Goal: Navigation & Orientation: Find specific page/section

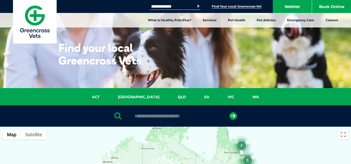
drag, startPoint x: 149, startPoint y: 11, endPoint x: 145, endPoint y: 11, distance: 4.2
click at [145, 11] on div "**********" at bounding box center [175, 6] width 351 height 13
click at [195, 4] on button "Search" at bounding box center [197, 6] width 5 height 5
drag, startPoint x: 187, startPoint y: 7, endPoint x: 148, endPoint y: 6, distance: 38.9
click at [148, 6] on div "**********" at bounding box center [175, 6] width 351 height 13
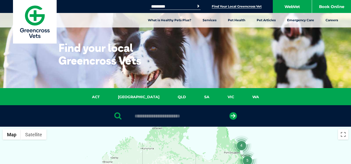
click at [195, 4] on button "Search" at bounding box center [197, 6] width 5 height 5
drag, startPoint x: 174, startPoint y: 6, endPoint x: 149, endPoint y: 6, distance: 24.9
click at [150, 6] on input "*********" at bounding box center [172, 6] width 44 height 4
click at [195, 4] on button "Search" at bounding box center [197, 6] width 5 height 5
drag, startPoint x: 181, startPoint y: 5, endPoint x: 149, endPoint y: 4, distance: 31.7
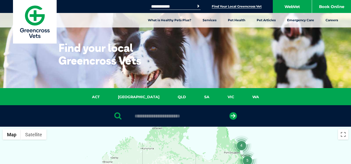
click at [150, 4] on input "**********" at bounding box center [172, 6] width 44 height 4
type input "**********"
click at [195, 4] on button "Search" at bounding box center [197, 6] width 5 height 5
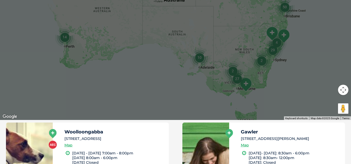
scroll to position [208, 0]
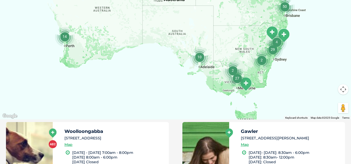
click at [246, 85] on img "27" at bounding box center [237, 79] width 20 height 20
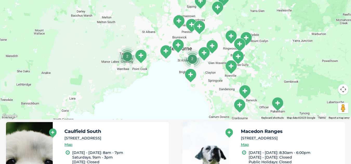
drag, startPoint x: 239, startPoint y: 99, endPoint x: 188, endPoint y: 106, distance: 51.9
click at [188, 106] on div "To navigate, press the arrow keys." at bounding box center [175, 19] width 351 height 200
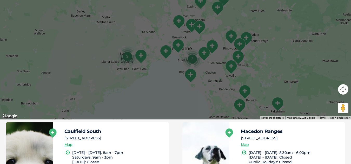
scroll to position [182, 0]
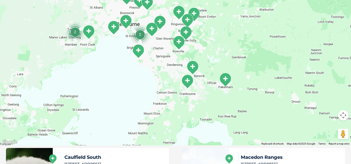
drag, startPoint x: 218, startPoint y: 101, endPoint x: 166, endPoint y: 51, distance: 73.0
click at [166, 51] on div "To navigate, press the arrow keys." at bounding box center [175, 45] width 351 height 200
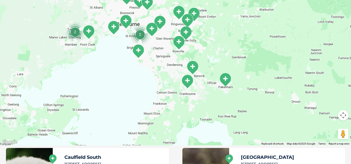
click at [188, 83] on img "Cranbourne" at bounding box center [187, 81] width 13 height 14
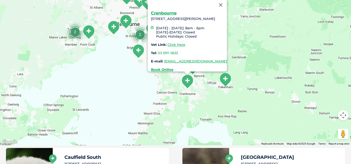
click at [227, 2] on button "Close" at bounding box center [220, 5] width 12 height 12
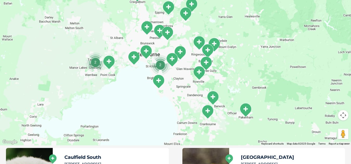
drag, startPoint x: 140, startPoint y: 72, endPoint x: 161, endPoint y: 104, distance: 37.9
click at [161, 104] on div at bounding box center [175, 45] width 351 height 200
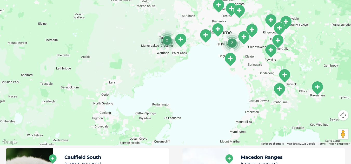
drag, startPoint x: 167, startPoint y: 121, endPoint x: 238, endPoint y: 98, distance: 74.9
click at [238, 98] on div at bounding box center [175, 45] width 351 height 200
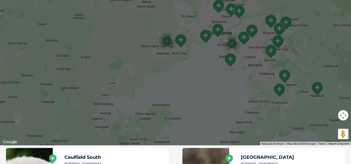
click at [345, 115] on button "Map camera controls" at bounding box center [343, 115] width 10 height 10
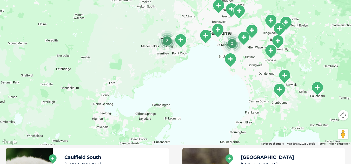
click at [218, 30] on img "South Melbourne" at bounding box center [217, 30] width 13 height 14
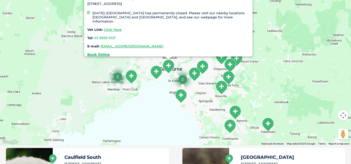
drag, startPoint x: 188, startPoint y: 106, endPoint x: 131, endPoint y: 81, distance: 63.1
click at [157, 111] on div "South Melbourne 220 Ferrars Street, South Melbourne, VIC 3205 29 February 2024:…" at bounding box center [175, 45] width 351 height 200
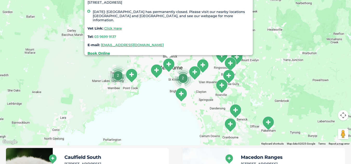
click at [131, 80] on img "Point Cook" at bounding box center [131, 76] width 13 height 14
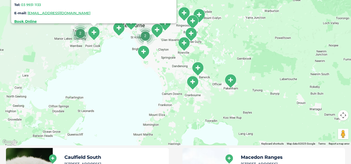
drag, startPoint x: 149, startPoint y: 131, endPoint x: 105, endPoint y: 62, distance: 82.3
click at [105, 61] on div "Point Cook 71 Point Cook Rd , Seabrook VIC 3028 Monday – Thursday: 8:00am – 6:0…" at bounding box center [175, 45] width 351 height 200
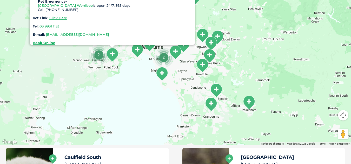
drag, startPoint x: 207, startPoint y: 113, endPoint x: 220, endPoint y: 120, distance: 14.2
click at [226, 136] on div "Point Cook 71 Point Cook Rd , Seabrook VIC 3028 Monday – Thursday: 8:00am – 6:0…" at bounding box center [175, 45] width 351 height 200
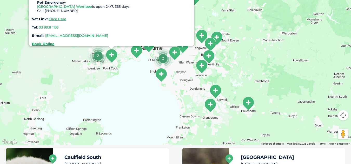
click at [209, 55] on img "Ferntree Gully" at bounding box center [208, 57] width 13 height 14
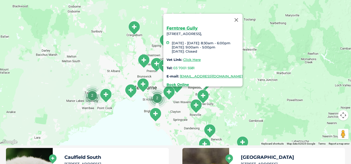
drag, startPoint x: 240, startPoint y: 62, endPoint x: 235, endPoint y: 102, distance: 41.1
click at [235, 102] on div "Ferntree Gully 794 Burwood Highway Ferntree Gully, Monday - Friday: 8:30am - 6:…" at bounding box center [175, 45] width 351 height 200
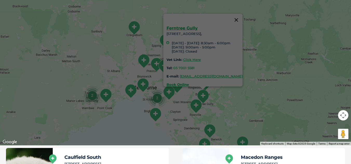
click at [242, 17] on button "Close" at bounding box center [236, 20] width 12 height 12
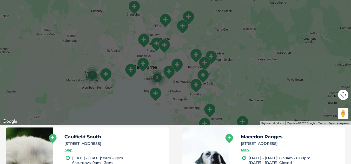
scroll to position [208, 0]
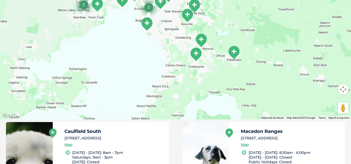
drag, startPoint x: 225, startPoint y: 101, endPoint x: 216, endPoint y: 36, distance: 66.0
click at [216, 36] on div at bounding box center [175, 19] width 351 height 200
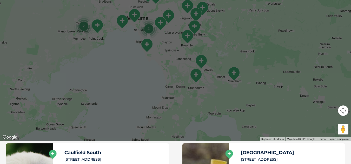
scroll to position [182, 0]
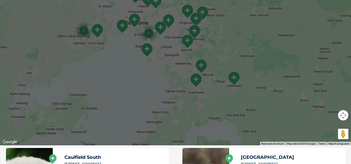
click at [196, 81] on img "Cranbourne" at bounding box center [195, 80] width 13 height 14
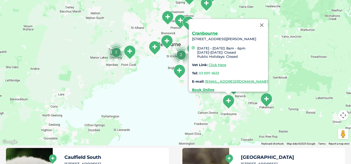
drag, startPoint x: 213, startPoint y: 112, endPoint x: 244, endPoint y: 136, distance: 38.7
click at [250, 138] on div "Cranbourne 1280 Thompsons Rd, Cranbourne VIC 3977 Monday - Friday: 8am - 6pm Sa…" at bounding box center [175, 45] width 351 height 200
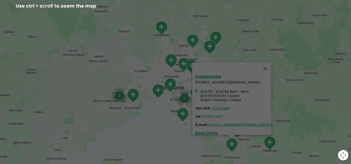
scroll to position [156, 0]
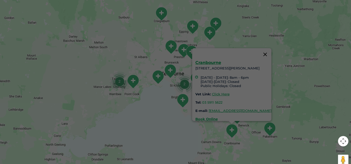
click at [271, 50] on button "Close" at bounding box center [264, 54] width 12 height 12
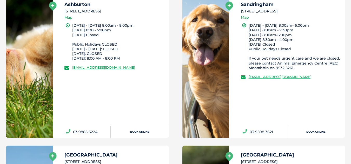
scroll to position [908, 0]
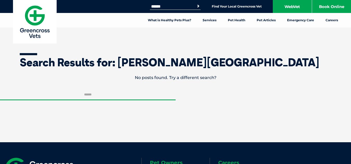
click at [170, 6] on input "Search for:" at bounding box center [172, 6] width 44 height 4
type input "*******"
click at [195, 4] on button "Search" at bounding box center [197, 6] width 5 height 5
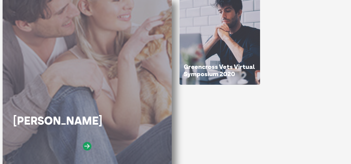
click at [87, 147] on icon at bounding box center [87, 146] width 9 height 9
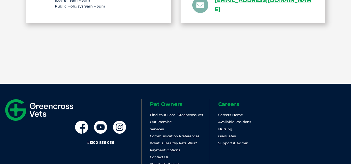
scroll to position [1038, 0]
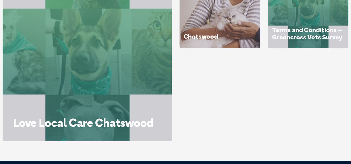
scroll to position [104, 0]
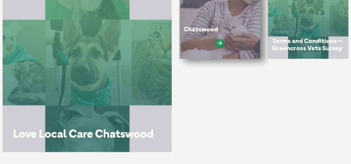
click at [220, 44] on icon at bounding box center [219, 43] width 9 height 9
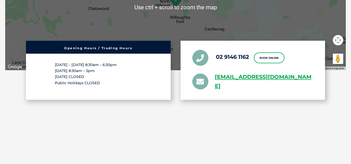
scroll to position [1142, 0]
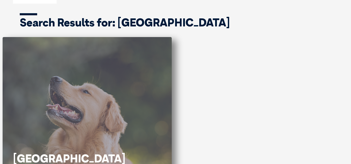
scroll to position [104, 0]
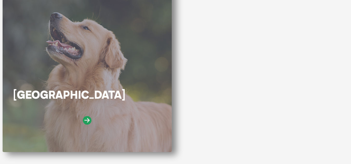
click at [85, 120] on icon at bounding box center [87, 120] width 9 height 9
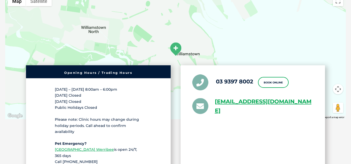
scroll to position [1064, 0]
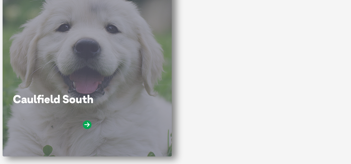
scroll to position [104, 0]
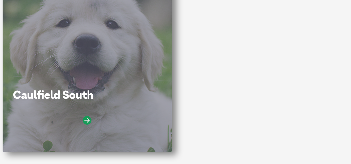
click at [86, 121] on icon at bounding box center [87, 120] width 9 height 9
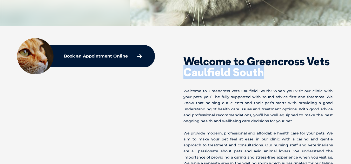
drag, startPoint x: 202, startPoint y: 77, endPoint x: 186, endPoint y: 75, distance: 16.2
click at [186, 75] on h2 "Welcome to Greencross Vets Caulfield South" at bounding box center [257, 67] width 149 height 22
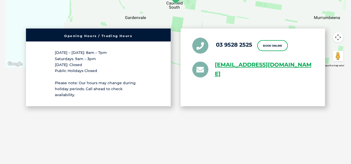
scroll to position [1012, 0]
